Goal: Task Accomplishment & Management: Complete application form

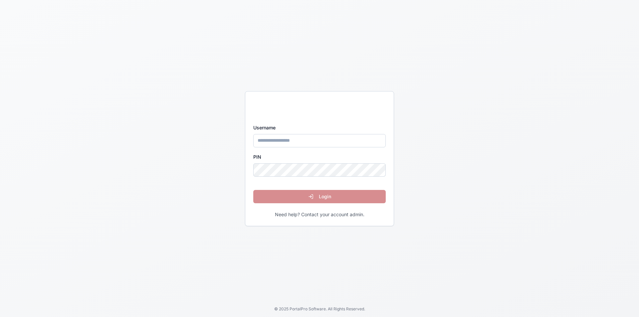
click at [287, 139] on input "Username" at bounding box center [319, 140] width 132 height 13
type input "*****"
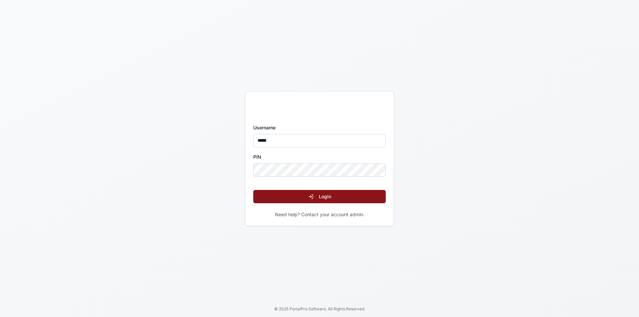
click at [315, 192] on button "Login" at bounding box center [319, 196] width 132 height 13
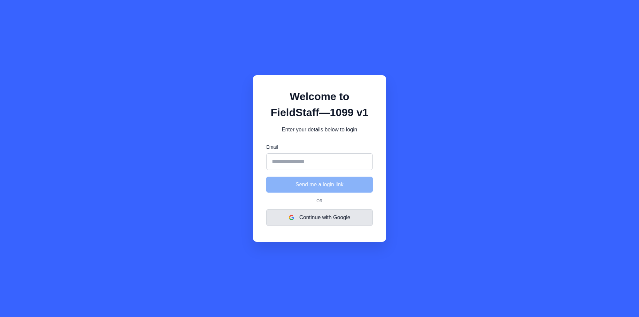
click at [337, 216] on button "Continue with Google" at bounding box center [319, 217] width 106 height 17
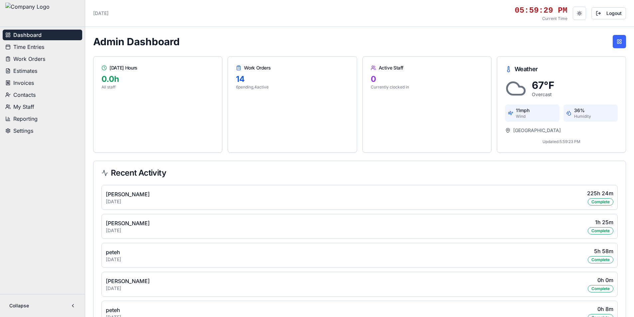
click at [32, 70] on span "Estimates" at bounding box center [25, 71] width 24 height 8
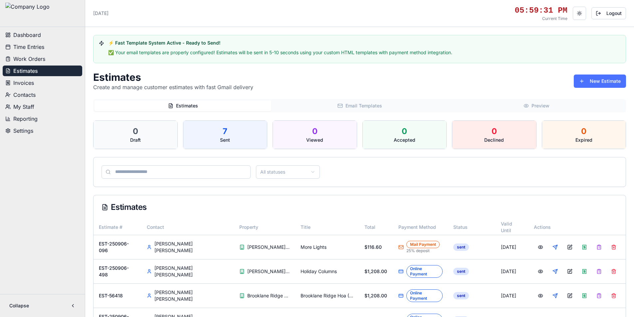
click at [595, 82] on button "New Estimate" at bounding box center [599, 81] width 52 height 13
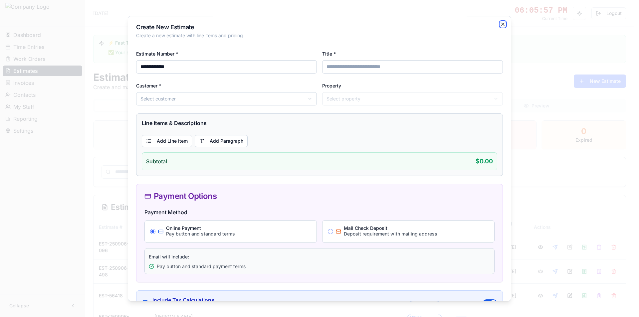
click at [500, 23] on icon "button" at bounding box center [502, 24] width 5 height 5
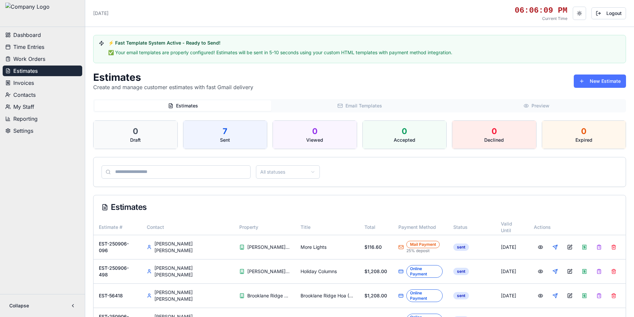
click at [594, 81] on button "New Estimate" at bounding box center [599, 81] width 52 height 13
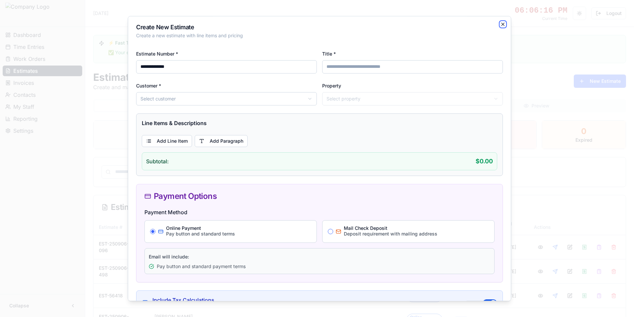
click at [500, 25] on icon "button" at bounding box center [502, 24] width 5 height 5
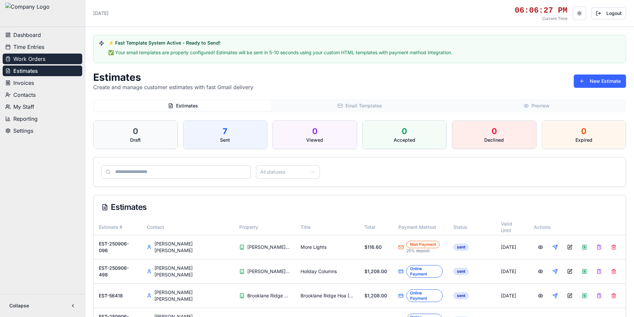
click at [37, 59] on span "Work Orders" at bounding box center [29, 59] width 32 height 8
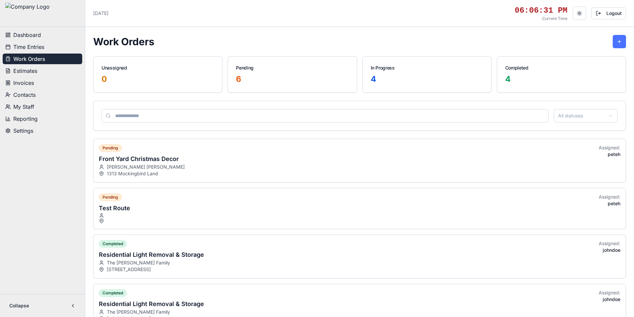
click at [621, 41] on button at bounding box center [618, 41] width 13 height 13
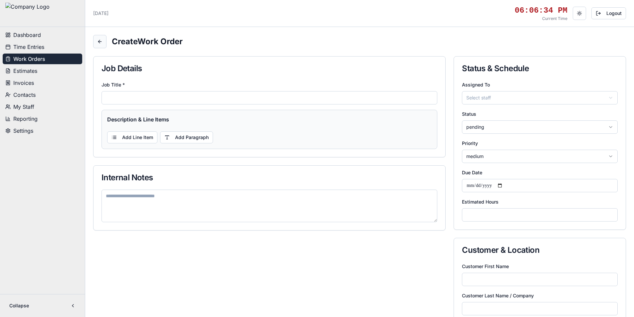
click at [101, 43] on button at bounding box center [99, 41] width 13 height 13
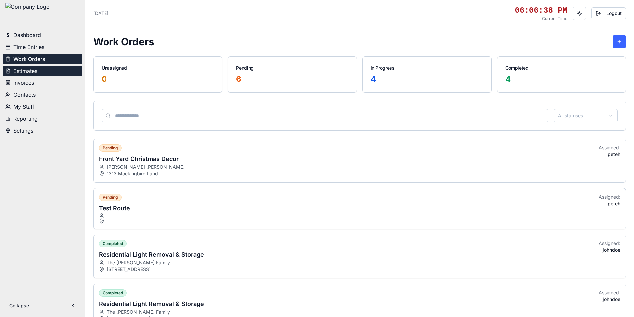
click at [46, 72] on button "Estimates" at bounding box center [42, 71] width 79 height 11
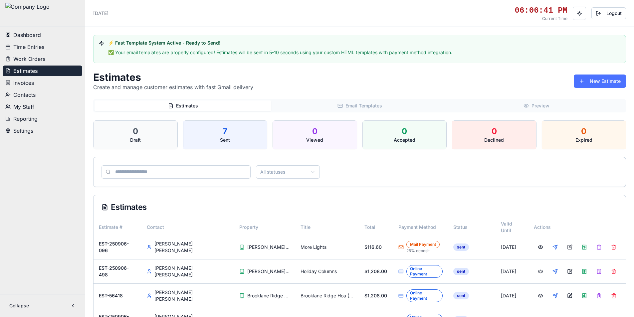
click at [600, 81] on button "New Estimate" at bounding box center [599, 81] width 52 height 13
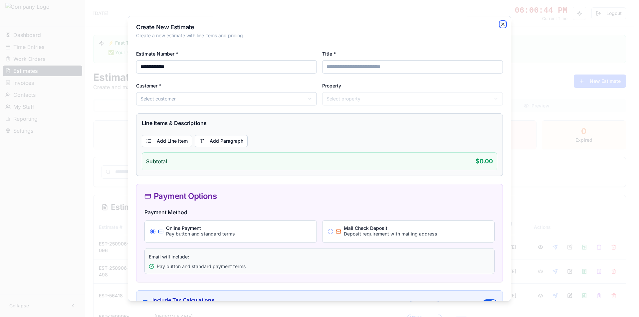
click at [501, 24] on icon "button" at bounding box center [502, 24] width 3 height 3
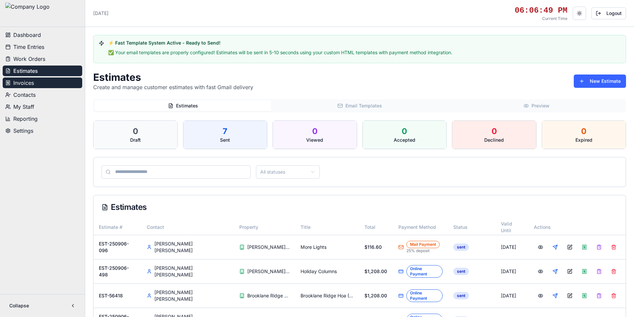
click at [53, 84] on button "Invoices" at bounding box center [42, 82] width 79 height 11
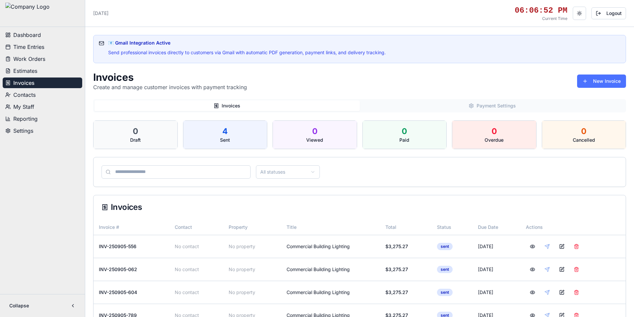
click at [593, 82] on button "New Invoice" at bounding box center [601, 81] width 49 height 13
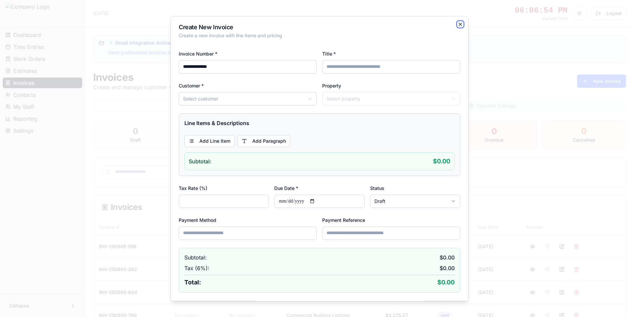
click at [457, 22] on icon "button" at bounding box center [459, 24] width 5 height 5
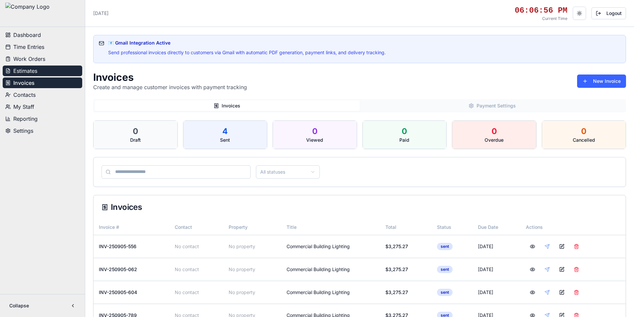
click at [39, 72] on button "Estimates" at bounding box center [42, 71] width 79 height 11
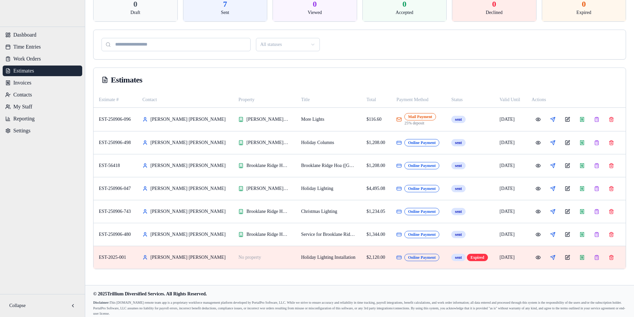
scroll to position [132, 0]
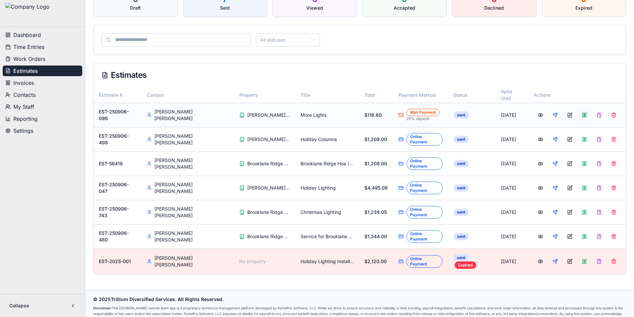
click at [578, 115] on button at bounding box center [583, 115] width 13 height 12
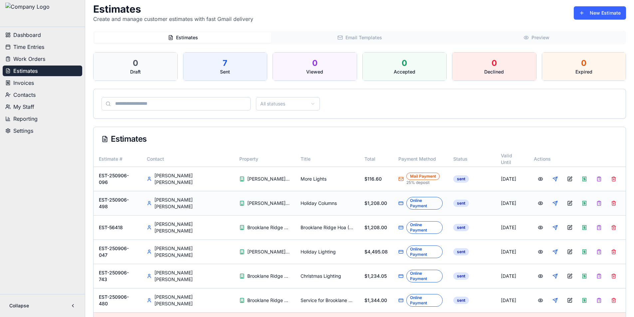
scroll to position [0, 0]
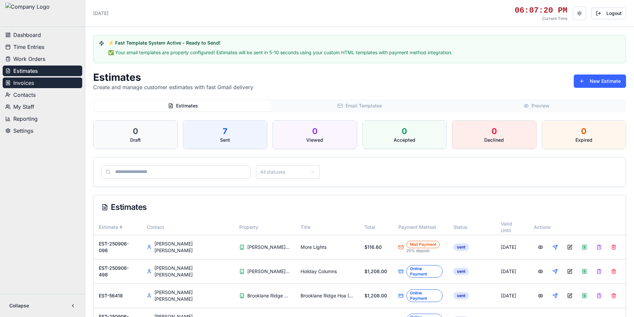
click at [40, 79] on button "Invoices" at bounding box center [42, 82] width 79 height 11
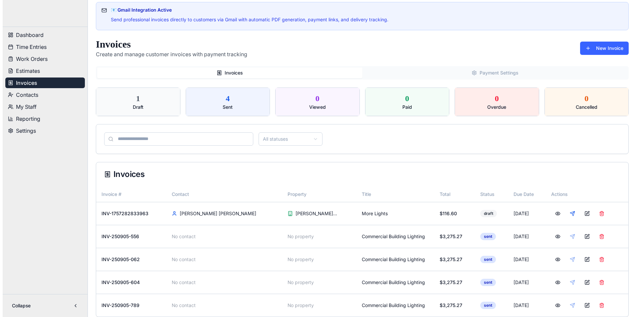
scroll to position [77, 0]
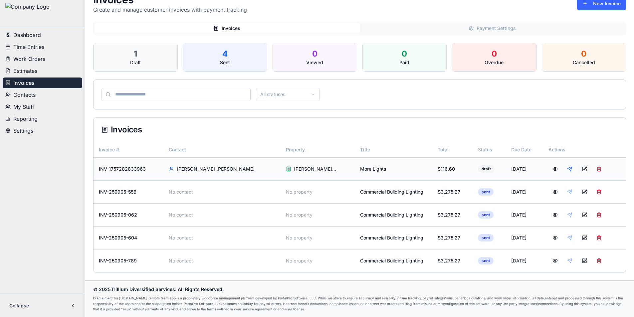
click at [577, 168] on button at bounding box center [583, 169] width 13 height 12
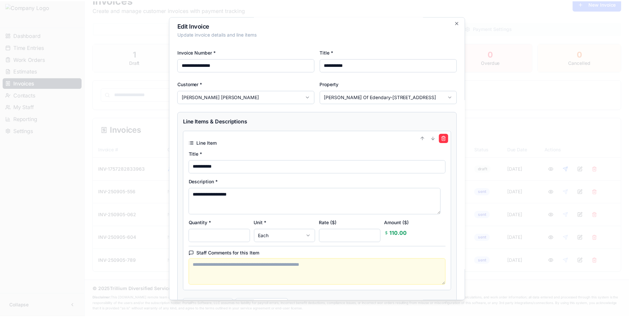
scroll to position [0, 0]
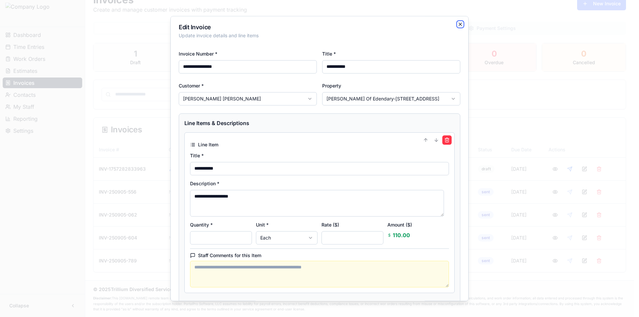
click at [459, 24] on icon "button" at bounding box center [460, 24] width 3 height 3
